Goal: Task Accomplishment & Management: Use online tool/utility

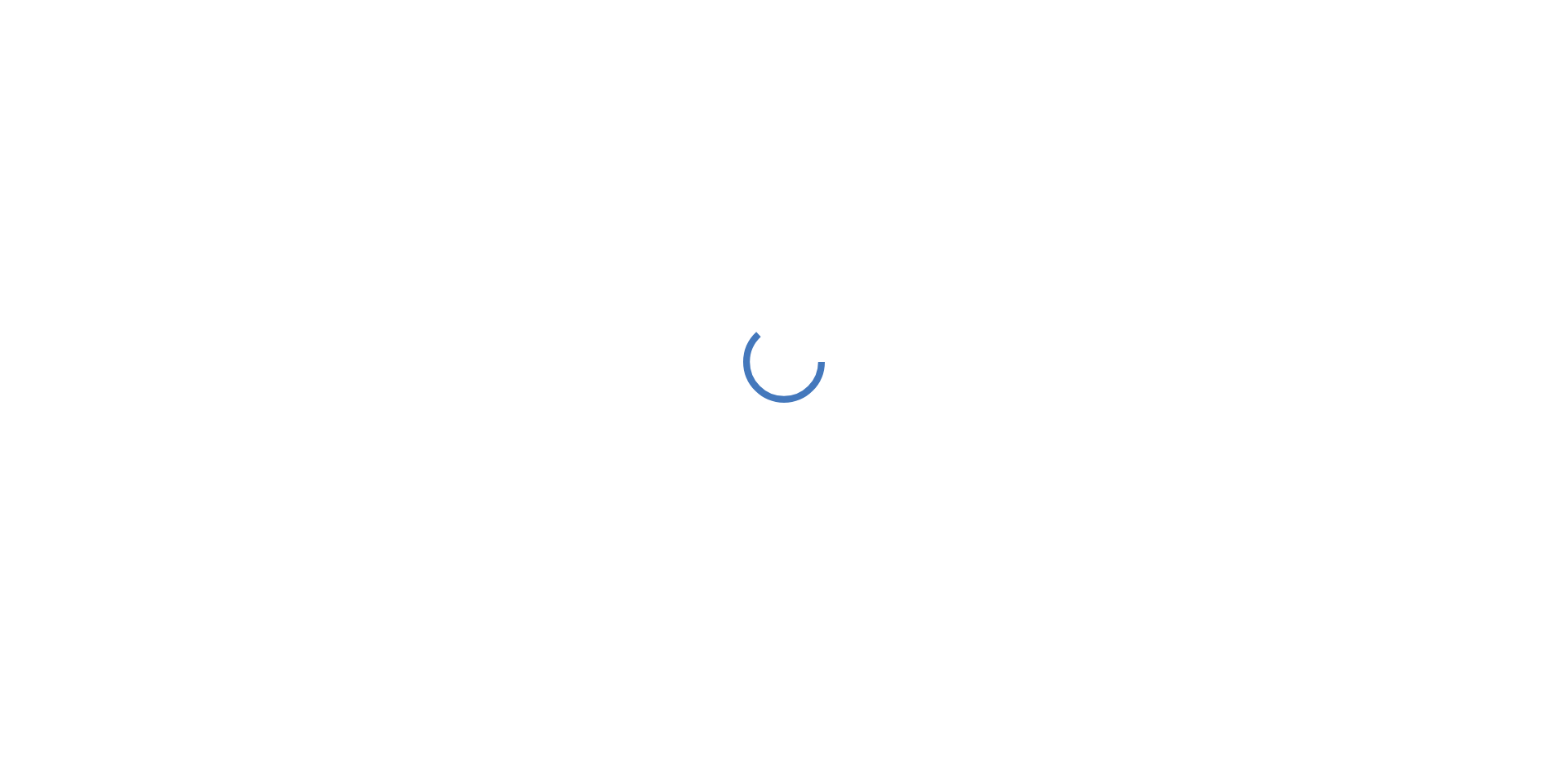
drag, startPoint x: 847, startPoint y: 48, endPoint x: 829, endPoint y: 68, distance: 26.9
click at [844, 51] on div at bounding box center [784, 361] width 1568 height 723
